Goal: Information Seeking & Learning: Find specific page/section

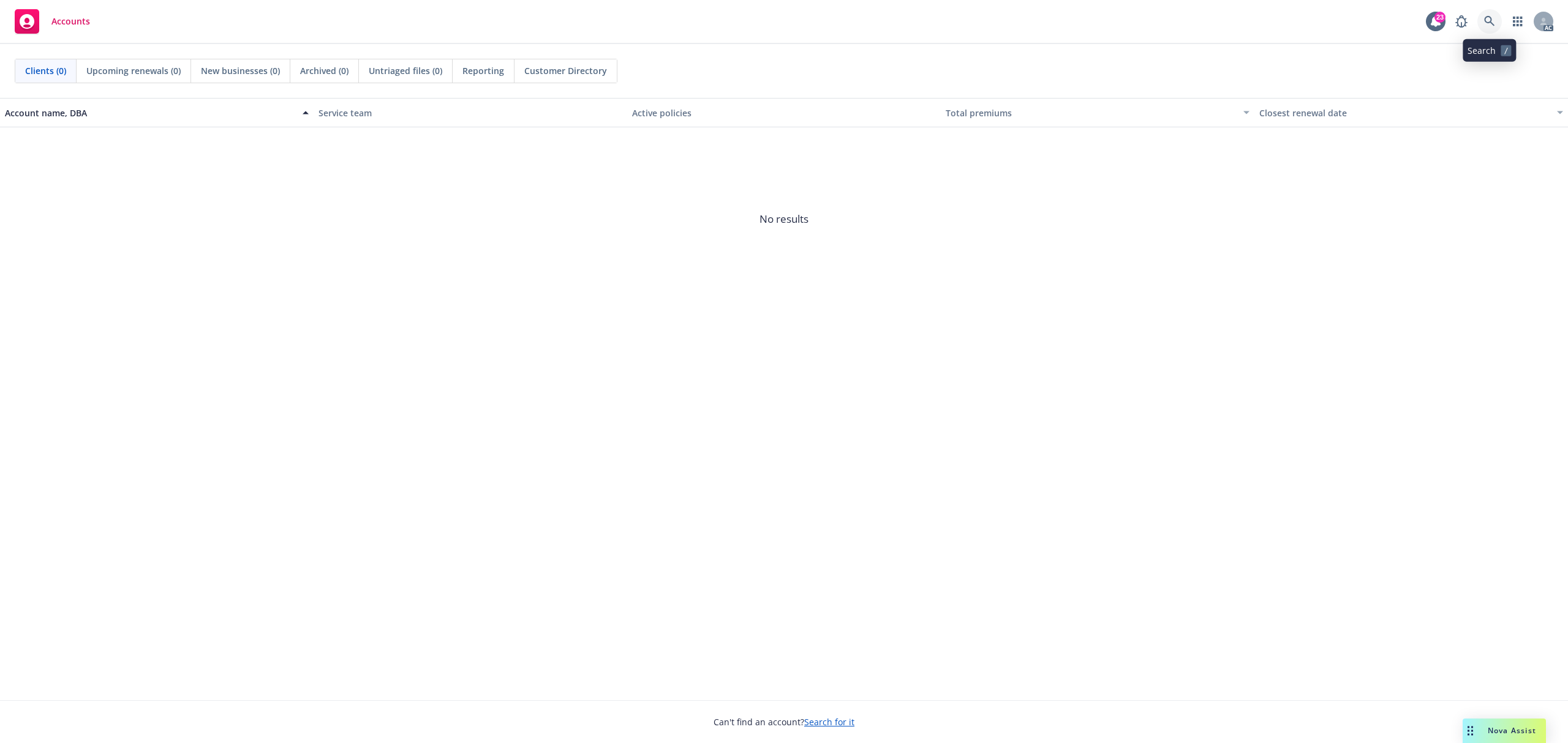
click at [1488, 19] on icon at bounding box center [1490, 22] width 11 height 11
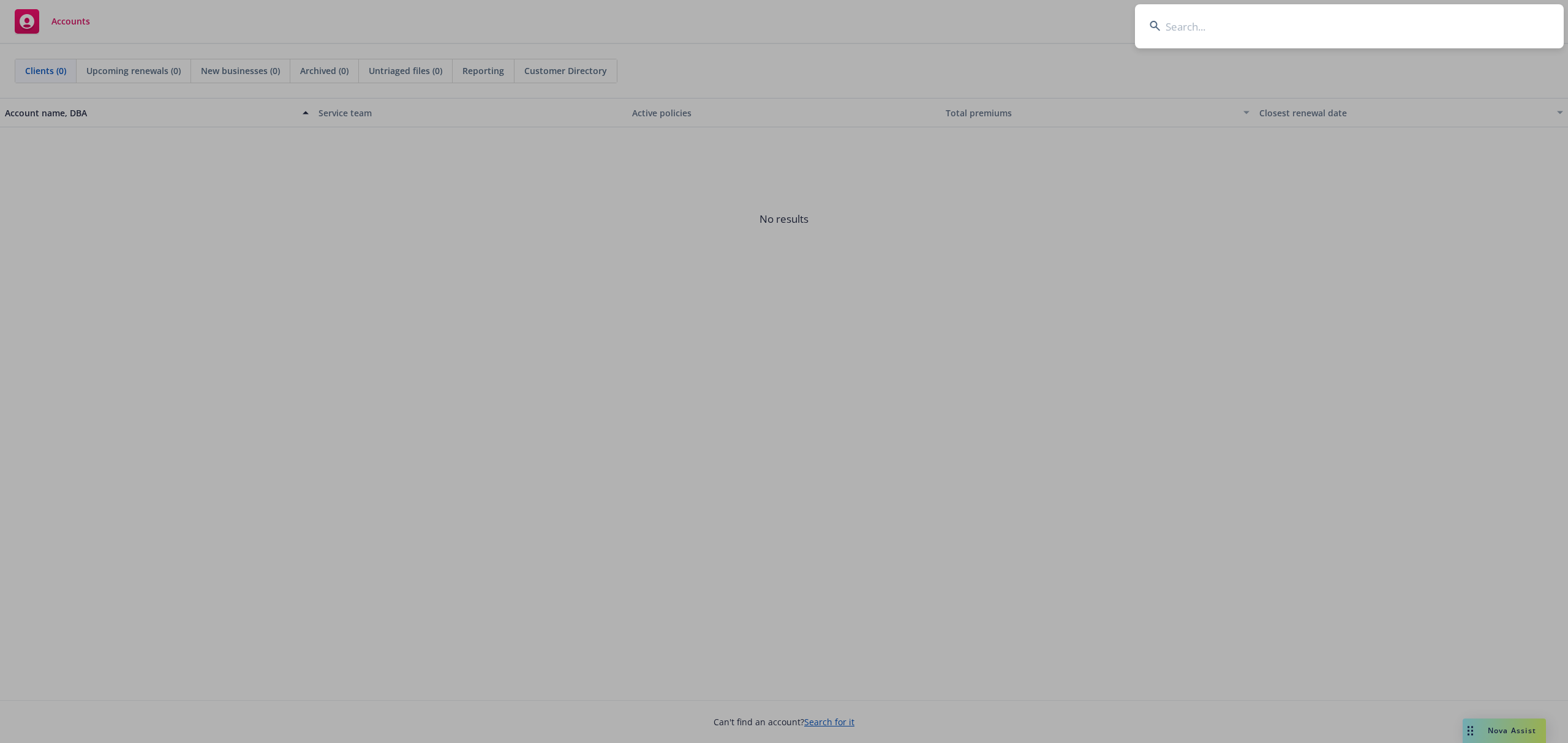
click at [1488, 19] on input at bounding box center [1349, 26] width 428 height 44
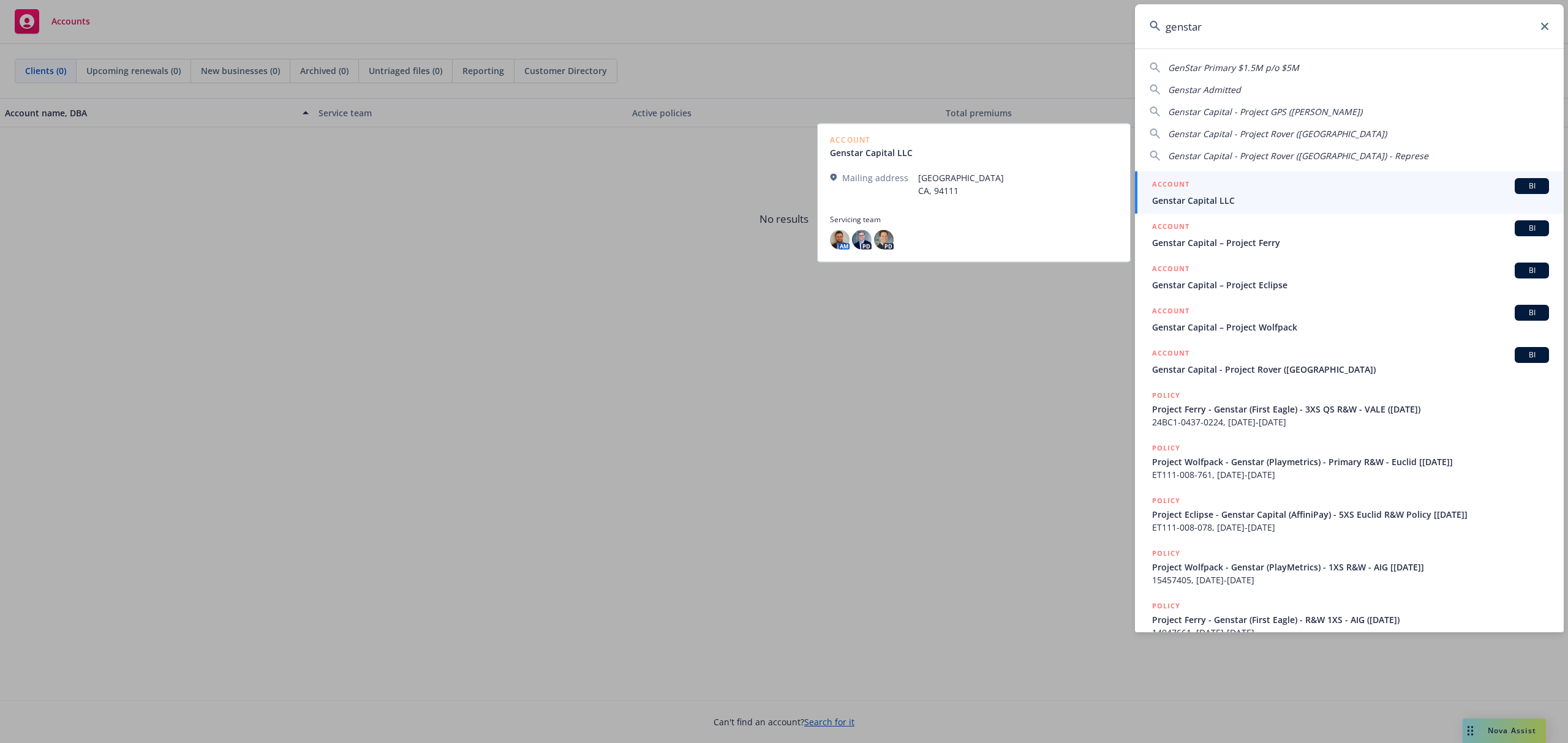
type input "genstar"
click at [1289, 190] on div "ACCOUNT BI" at bounding box center [1351, 186] width 397 height 16
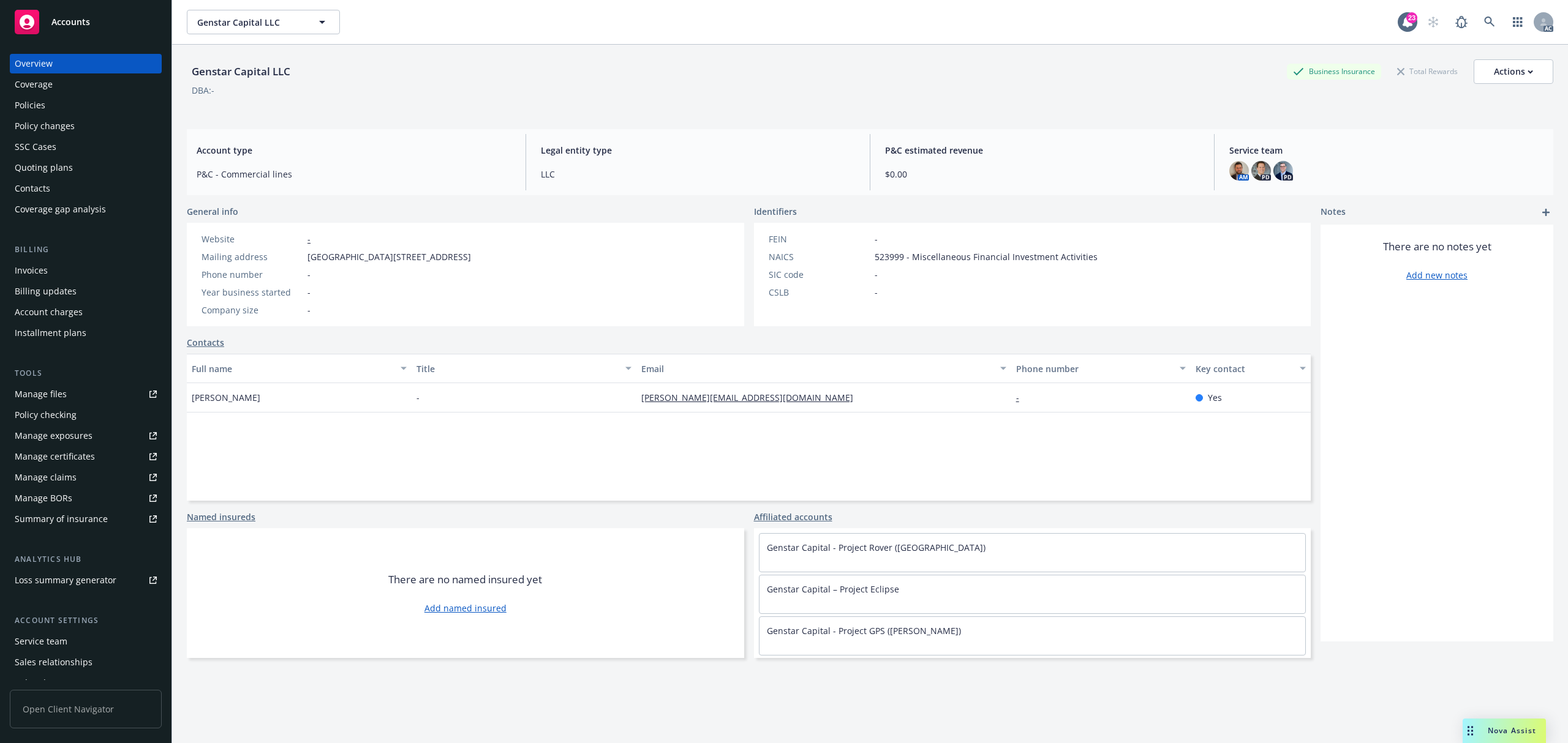
click at [64, 105] on div "Policies" at bounding box center [85, 105] width 142 height 19
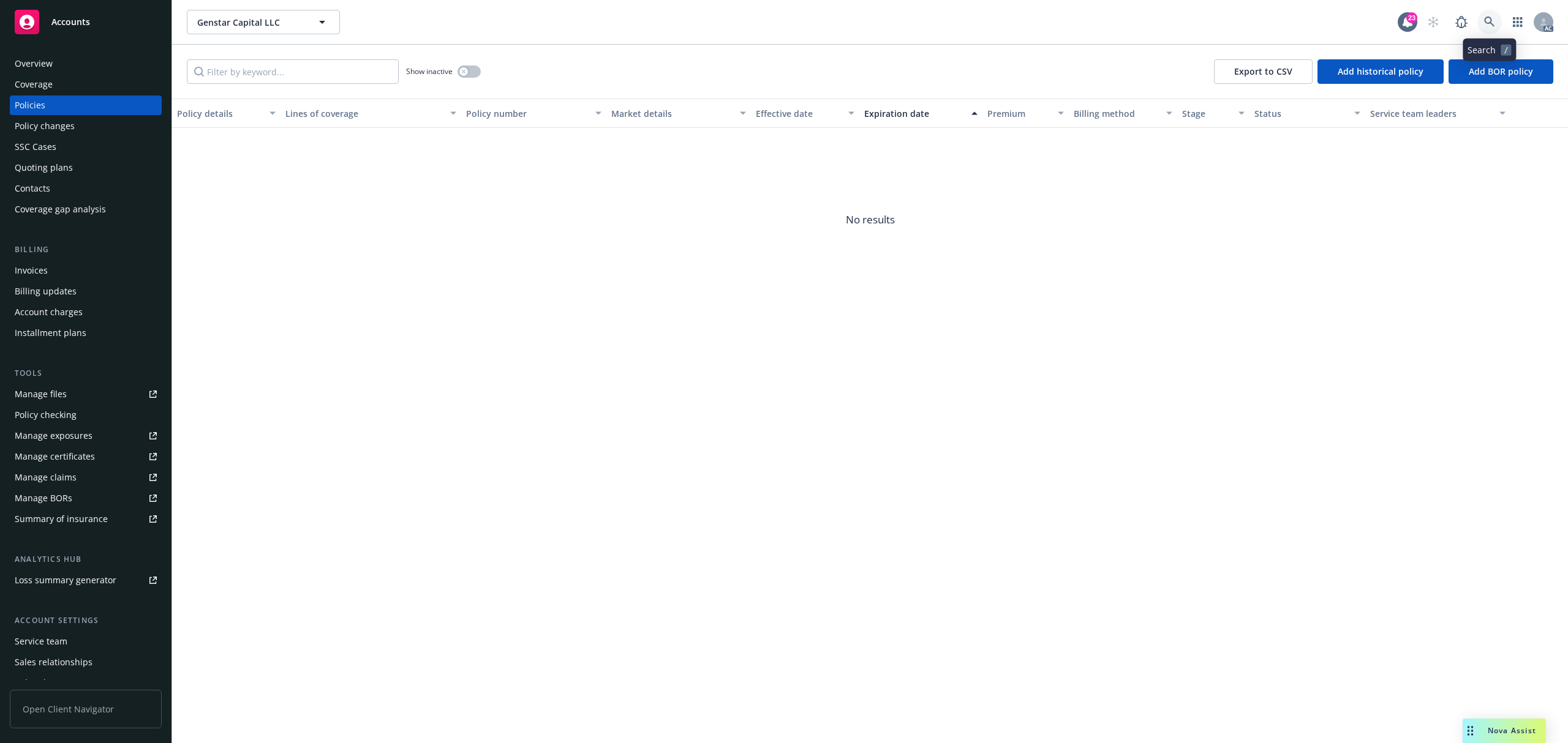
click at [1485, 17] on icon at bounding box center [1490, 23] width 11 height 11
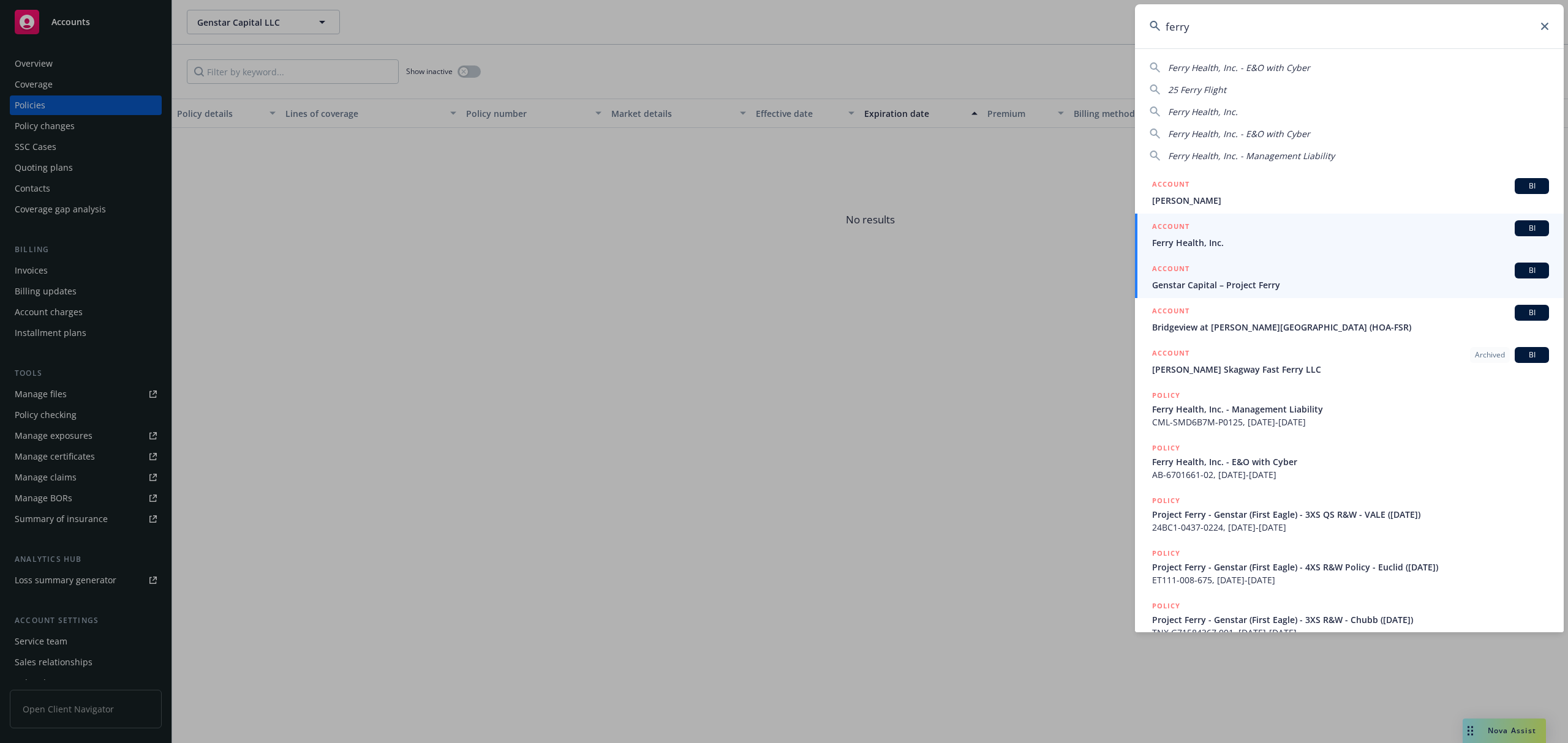
type input "ferry"
click at [1351, 285] on span "Genstar Capital – Project Ferry" at bounding box center [1351, 285] width 397 height 13
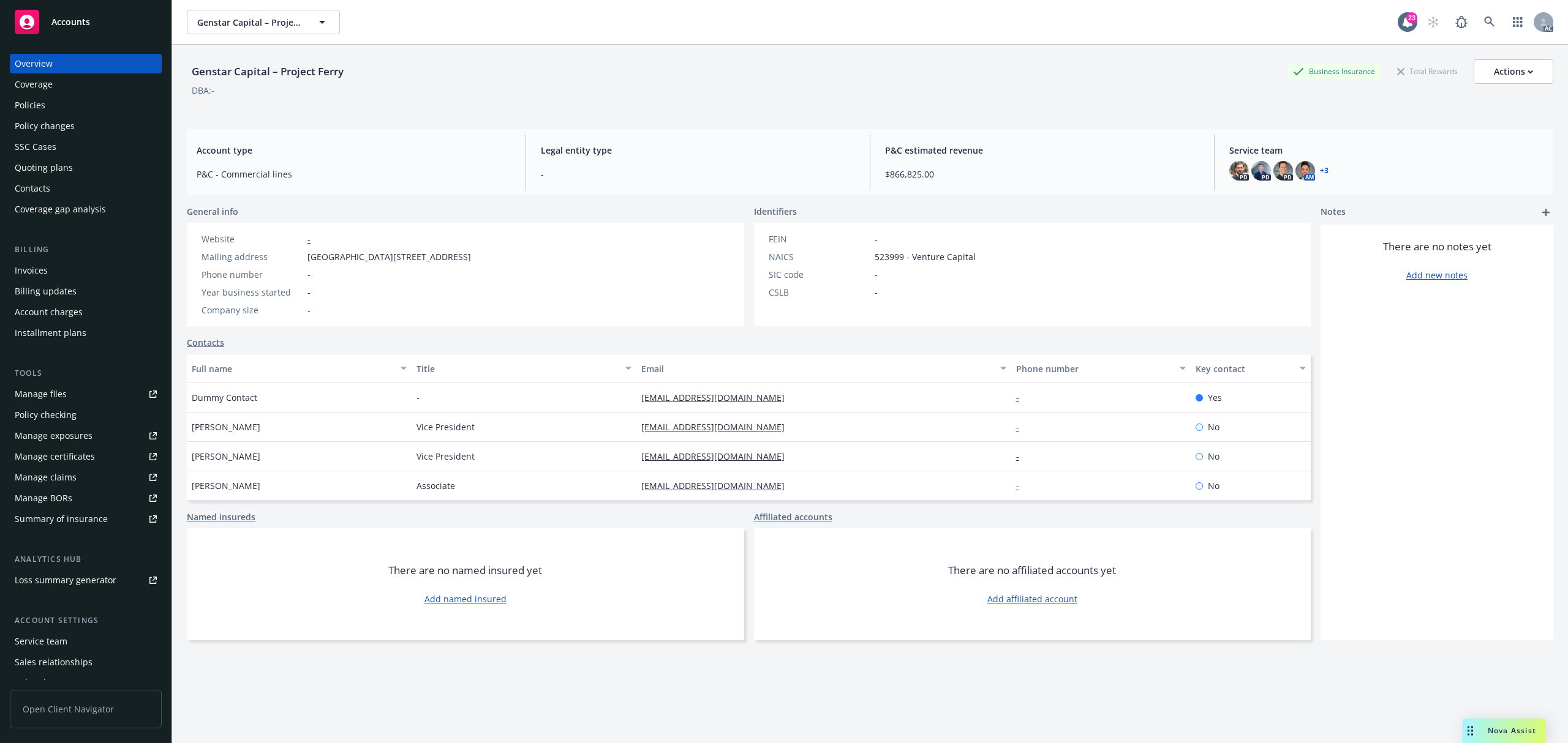
click at [93, 101] on div "Policies" at bounding box center [85, 105] width 142 height 19
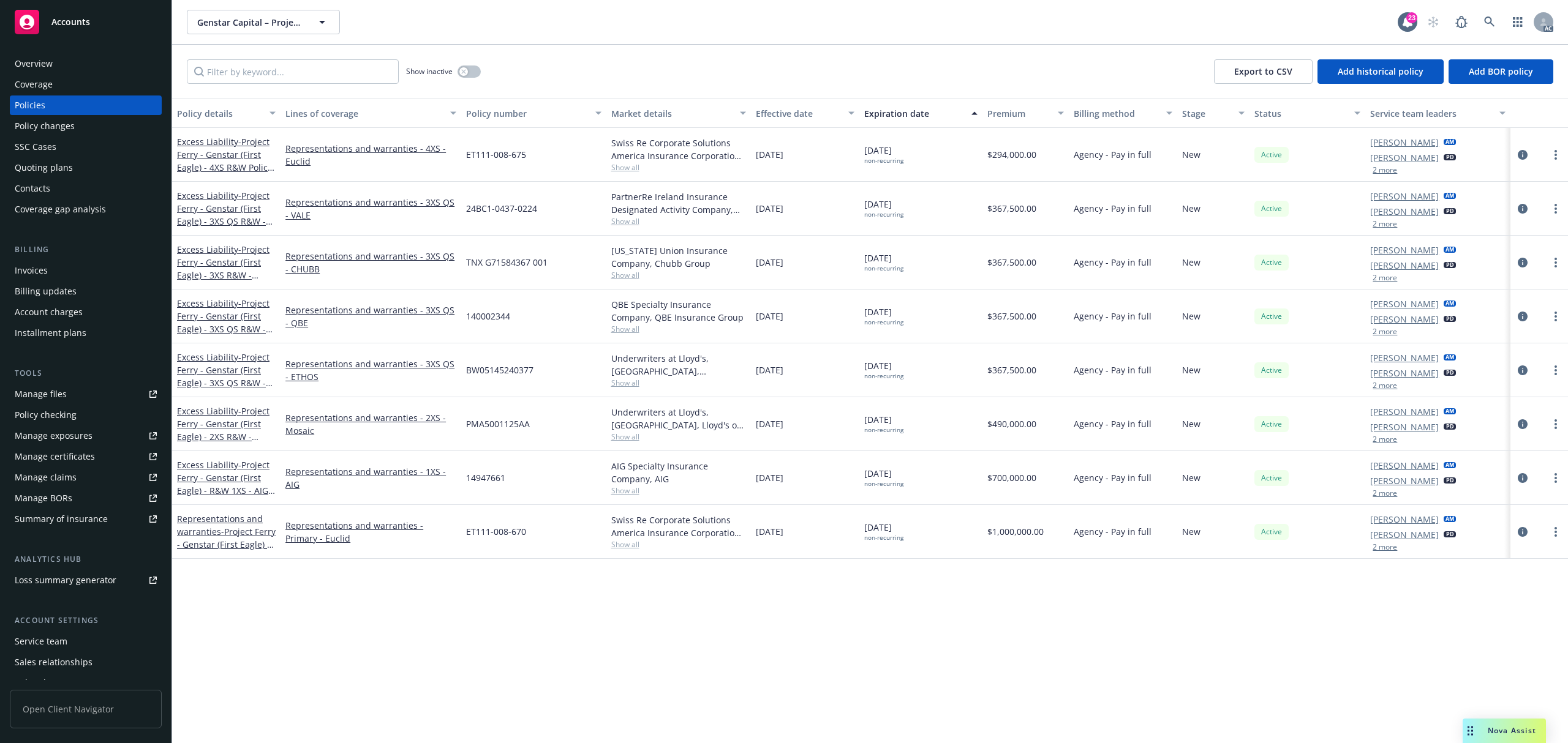
click at [1394, 172] on button "2 more" at bounding box center [1385, 170] width 24 height 7
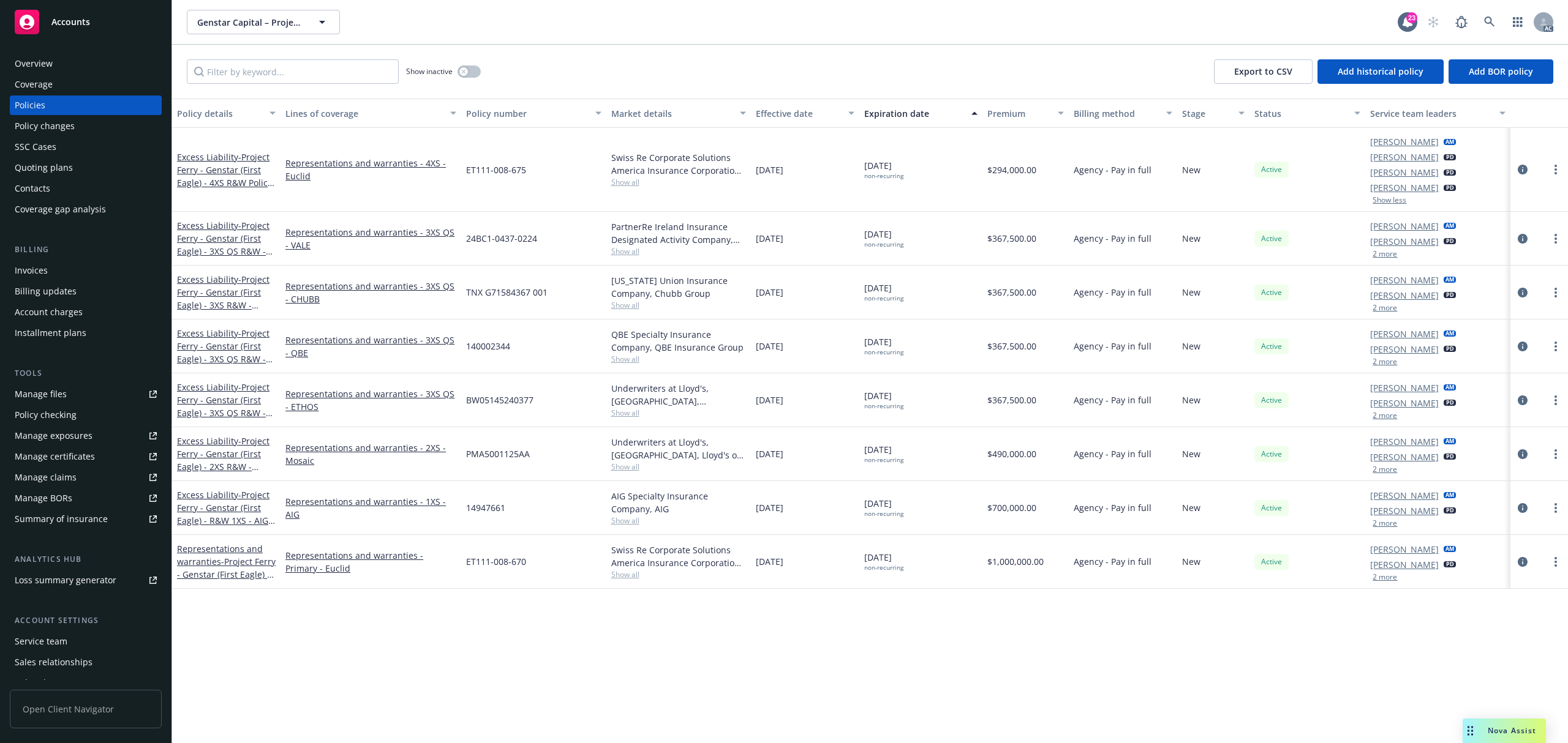
click at [1390, 255] on button "2 more" at bounding box center [1385, 254] width 24 height 7
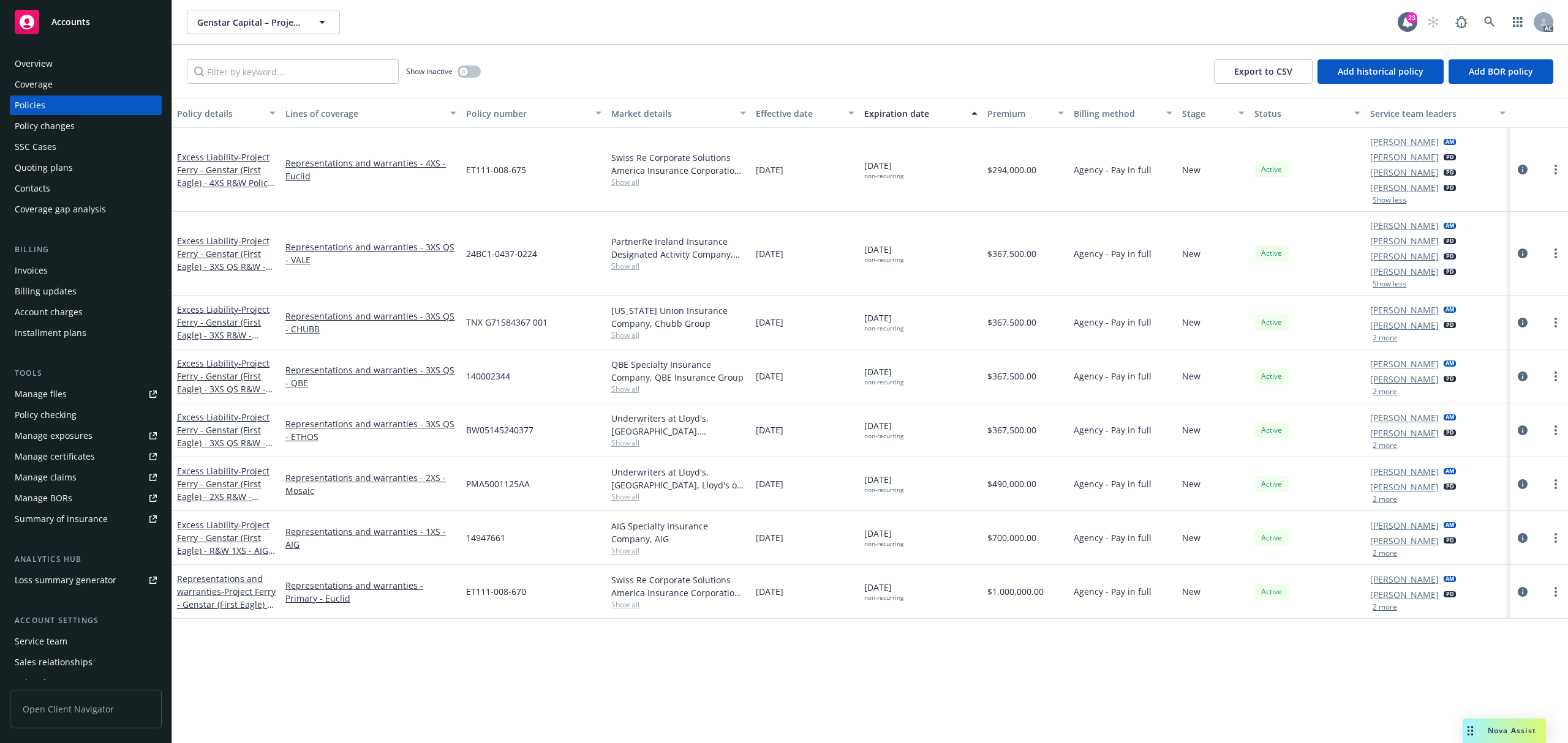
click at [1390, 341] on button "2 more" at bounding box center [1385, 337] width 24 height 7
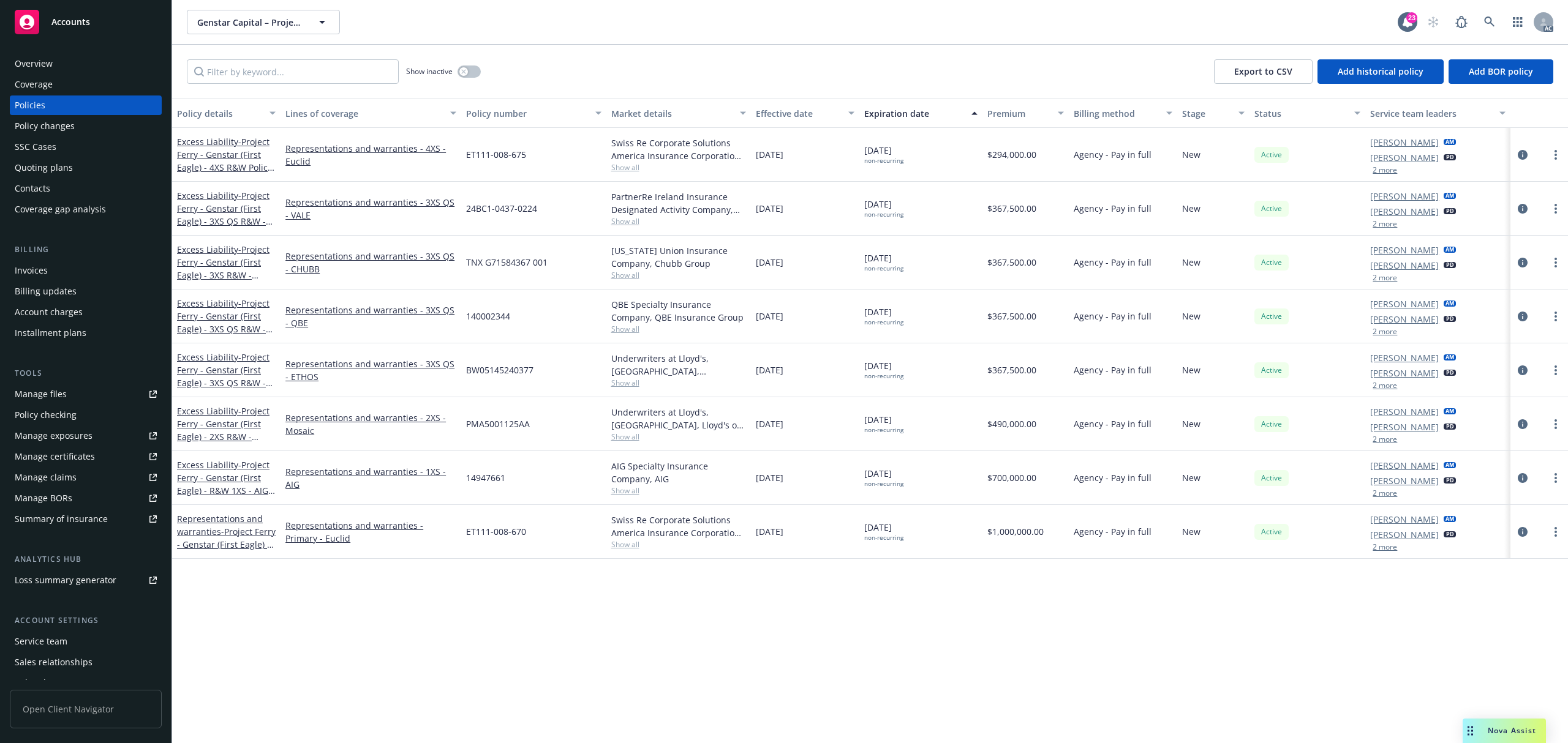
click at [1376, 441] on button "2 more" at bounding box center [1385, 440] width 24 height 7
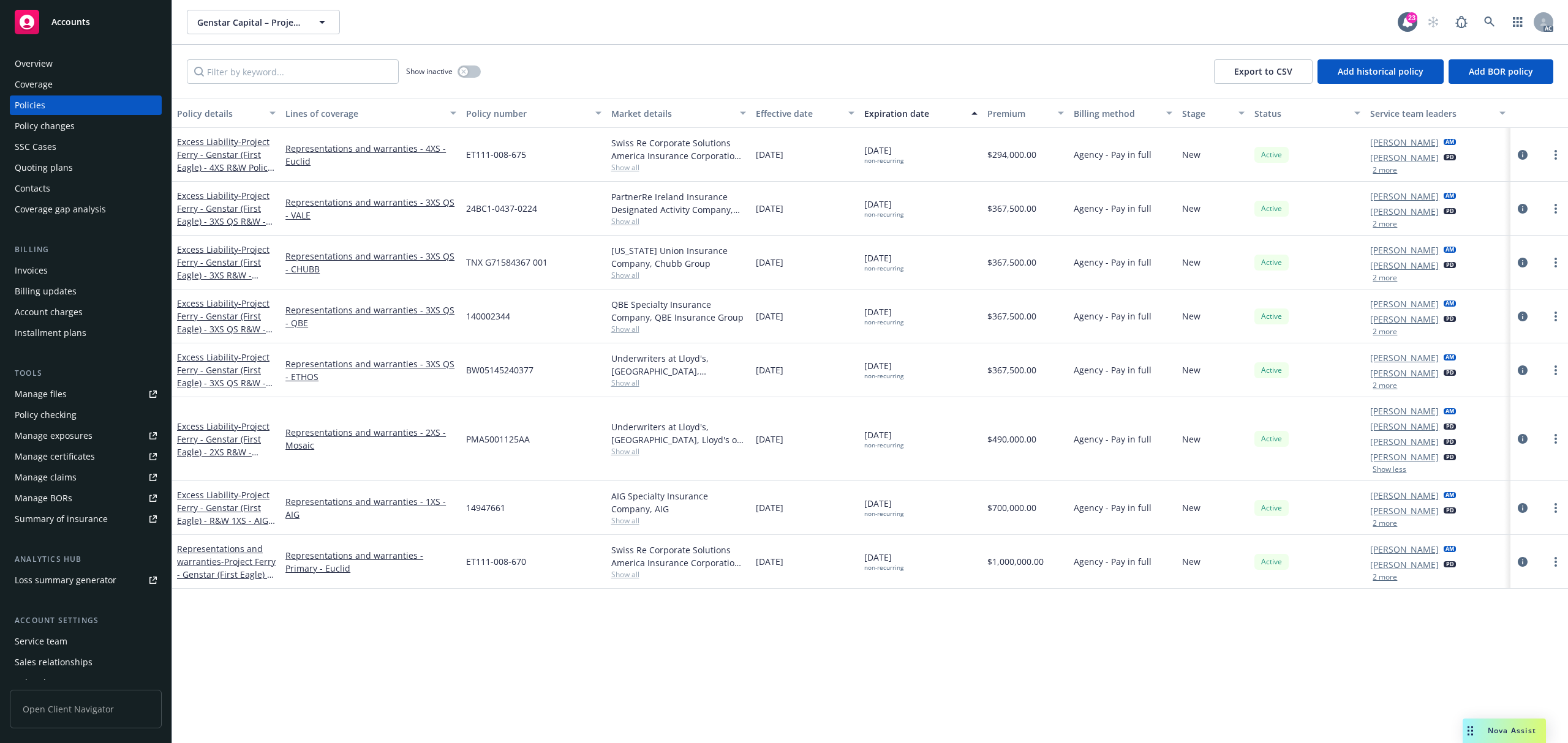
click at [1394, 523] on button "2 more" at bounding box center [1385, 523] width 24 height 7
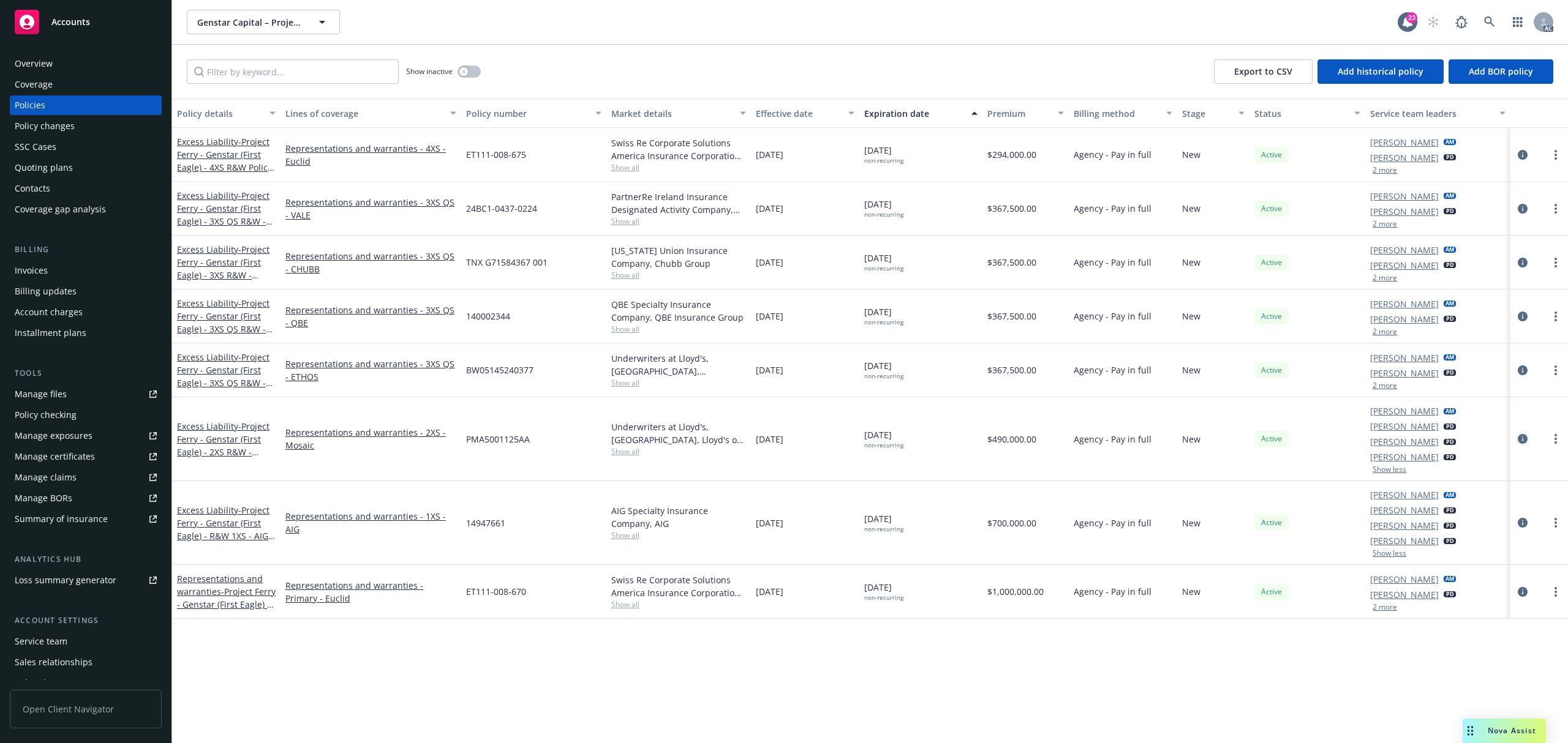
click at [1524, 440] on icon "circleInformation" at bounding box center [1523, 439] width 10 height 10
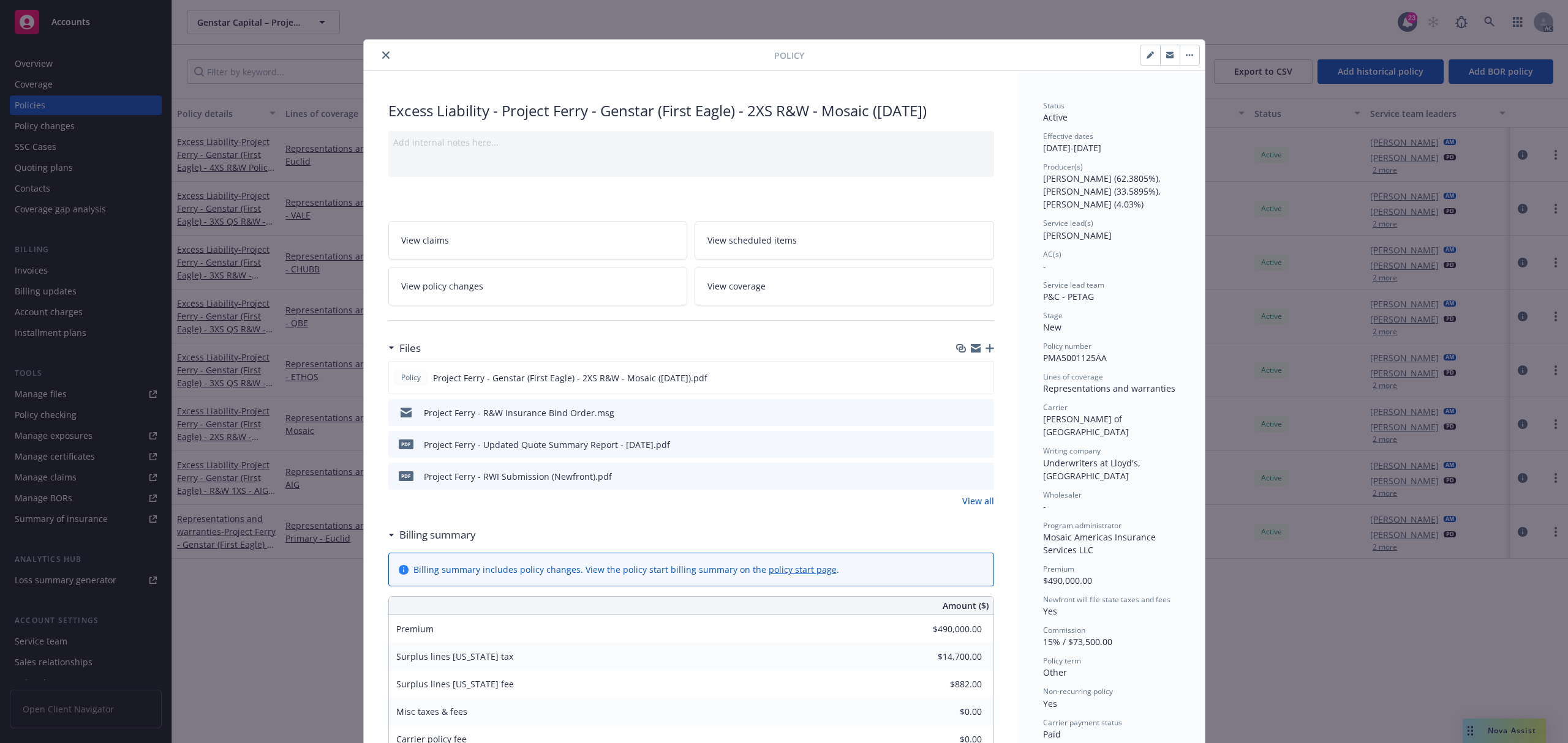
click at [379, 62] on button "close" at bounding box center [386, 55] width 14 height 14
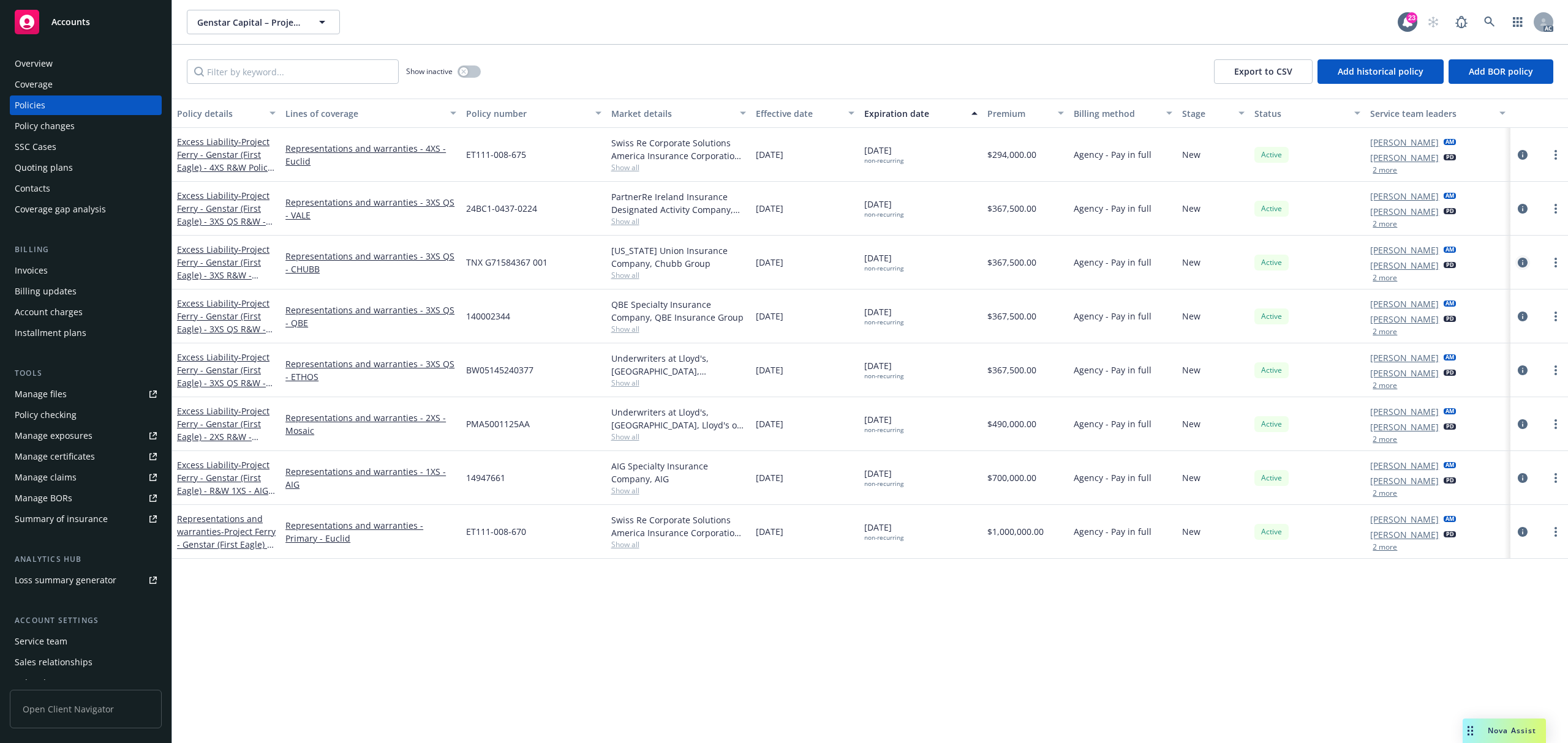
click at [1522, 260] on icon "circleInformation" at bounding box center [1523, 262] width 10 height 10
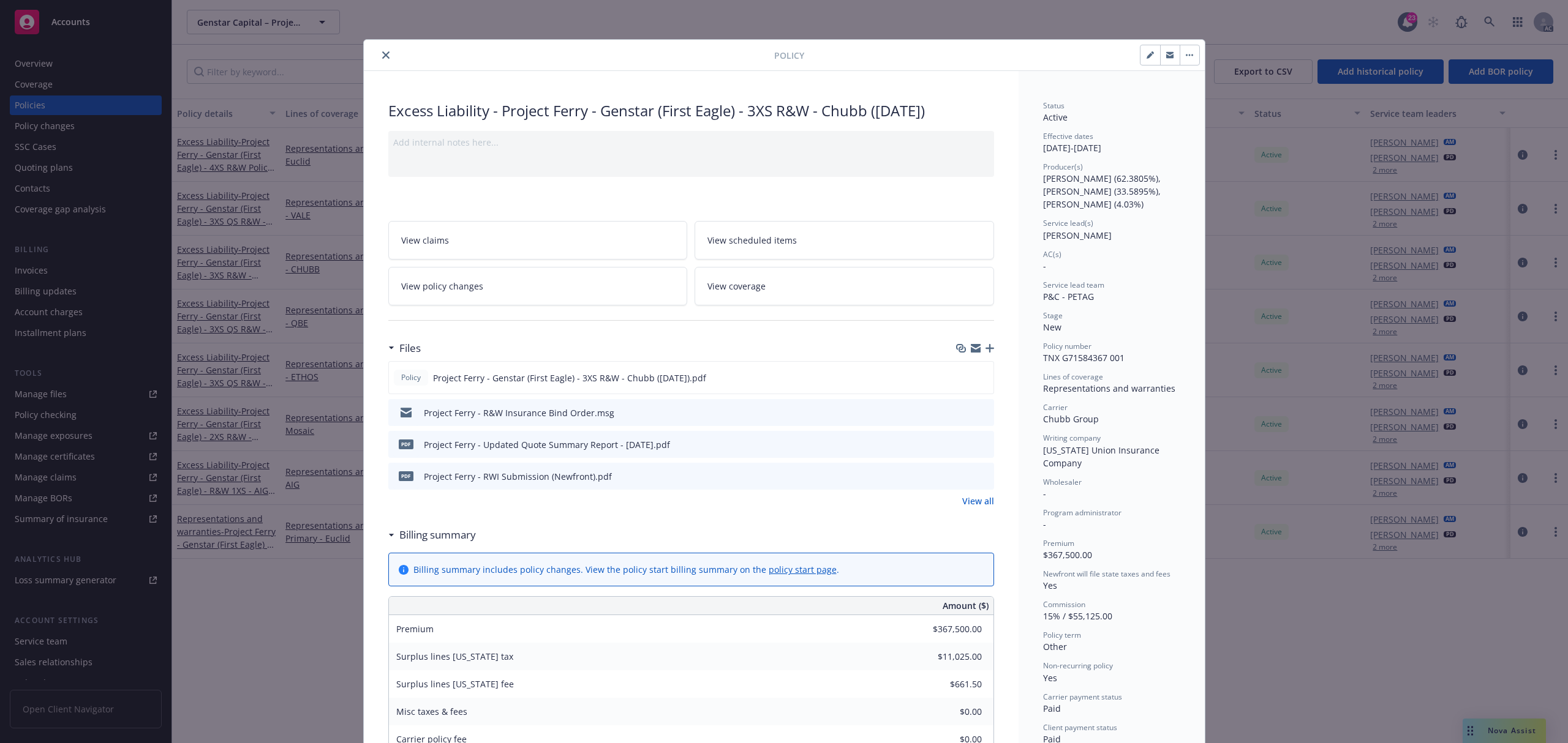
click at [379, 52] on button "close" at bounding box center [386, 55] width 14 height 14
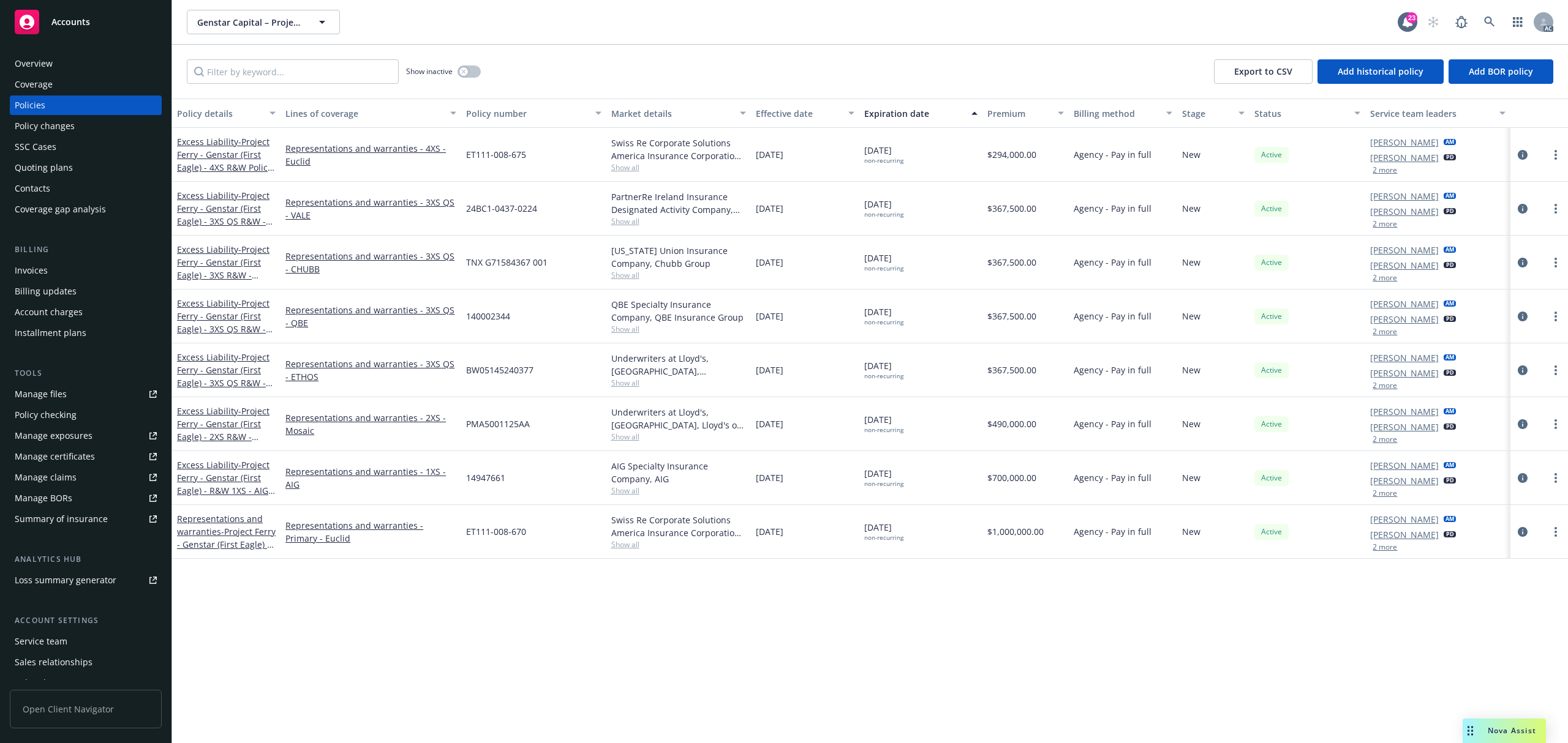
click at [459, 656] on div "Policy details Lines of coverage Policy number Market details Effective date Ex…" at bounding box center [870, 420] width 1396 height 645
